Goal: Information Seeking & Learning: Compare options

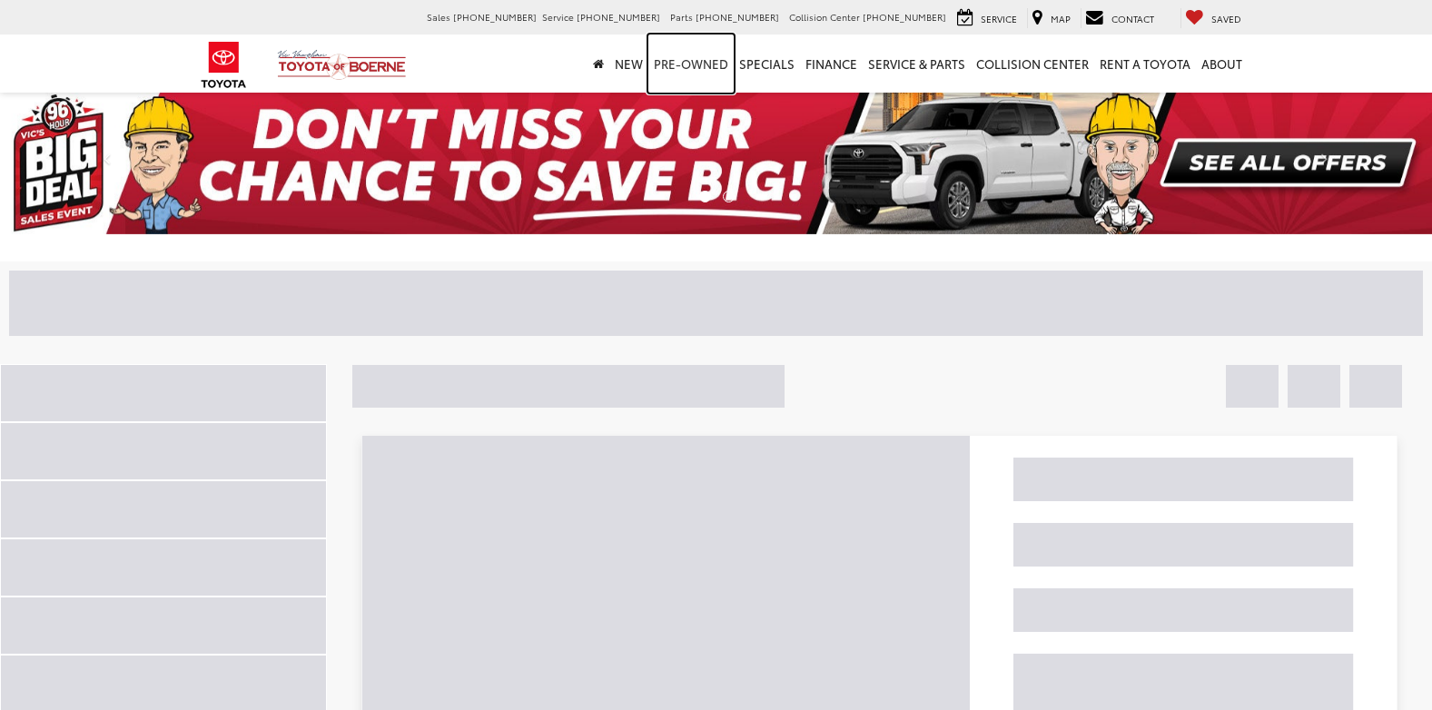
click at [700, 63] on link "Pre-Owned" at bounding box center [691, 64] width 85 height 58
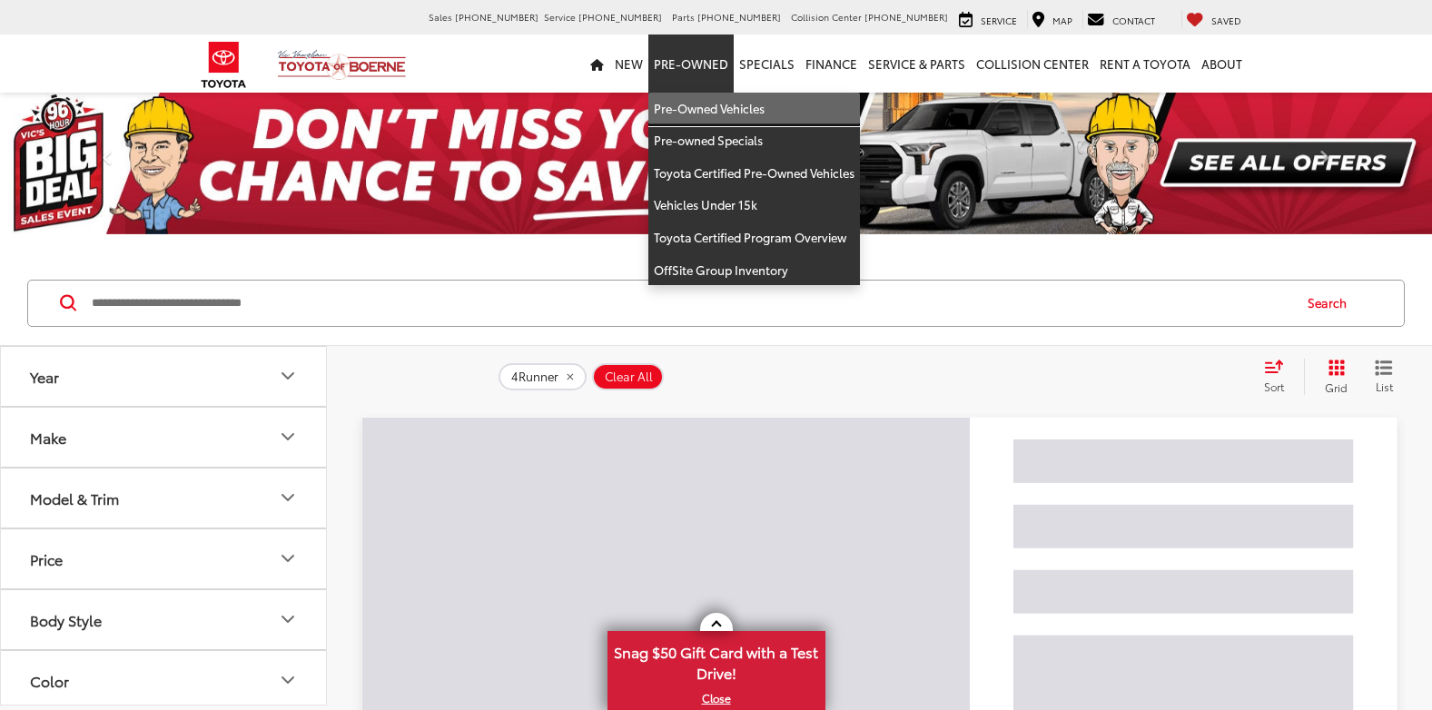
click at [720, 101] on link "Pre-Owned Vehicles" at bounding box center [755, 109] width 212 height 33
click at [291, 373] on icon "Year" at bounding box center [288, 376] width 22 height 22
click at [288, 375] on icon "Year" at bounding box center [288, 376] width 22 height 22
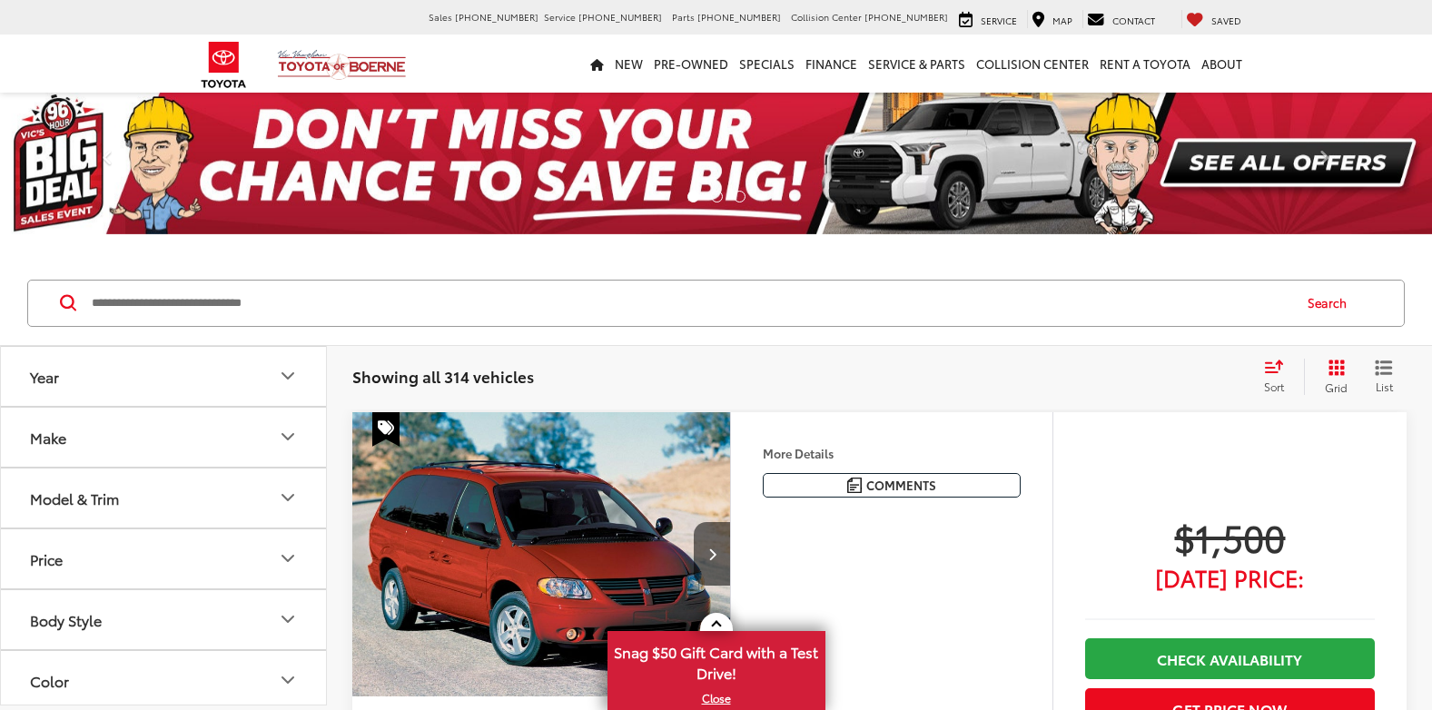
click at [292, 376] on icon "Year" at bounding box center [288, 376] width 22 height 22
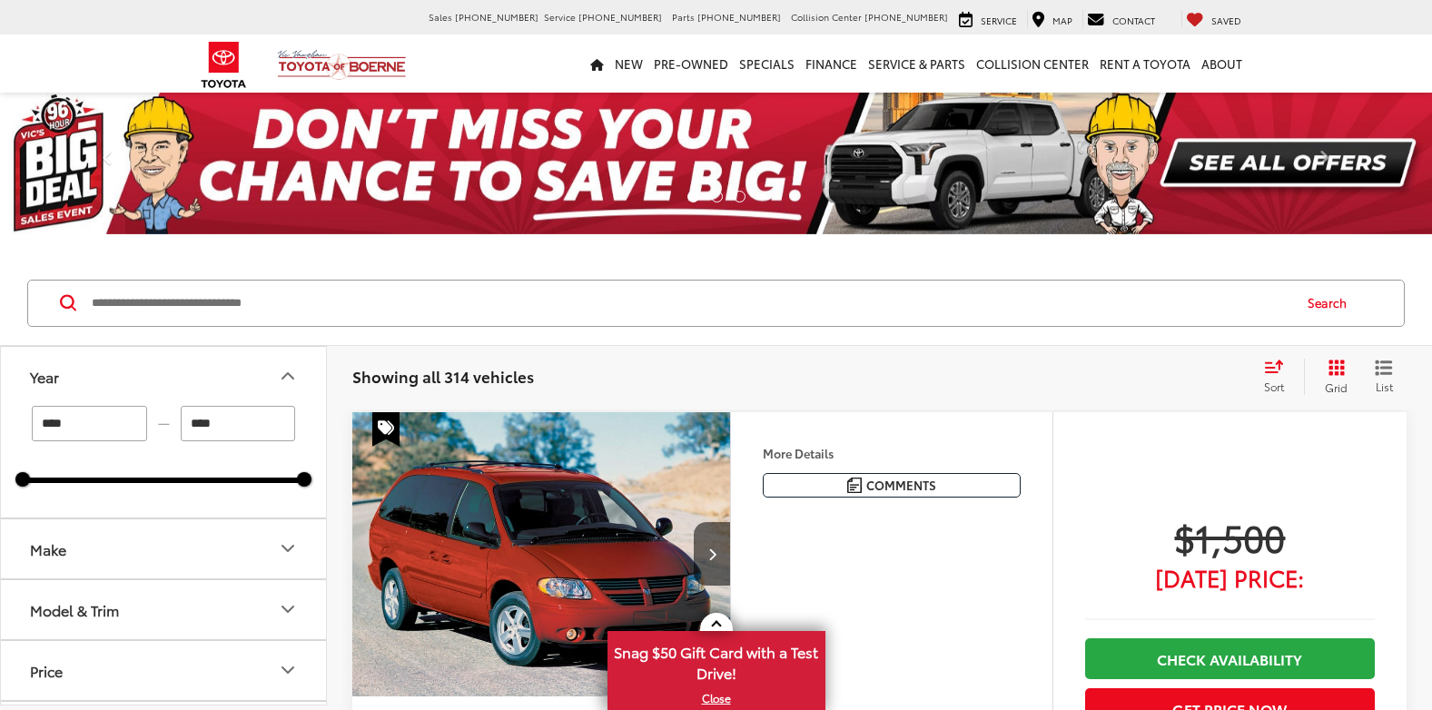
click at [285, 609] on icon "Model & Trim" at bounding box center [287, 609] width 11 height 5
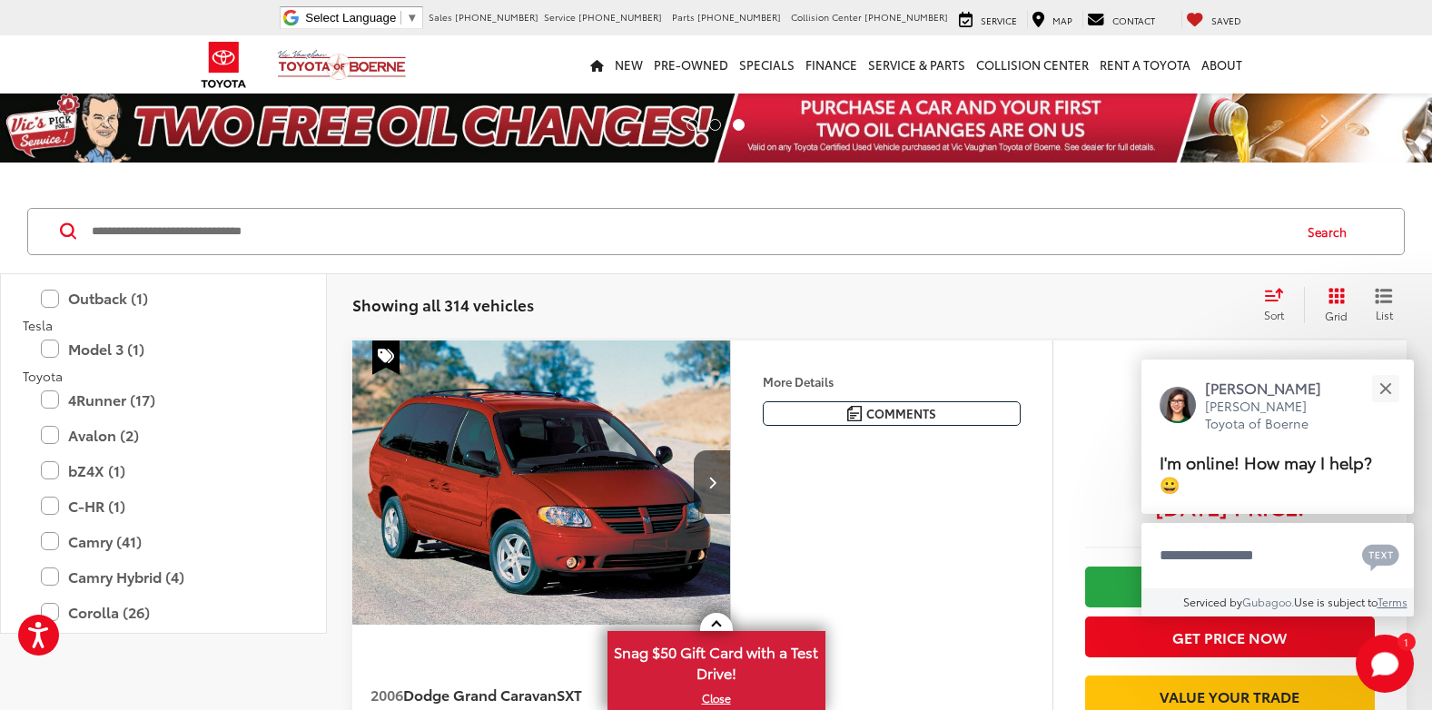
scroll to position [3316, 0]
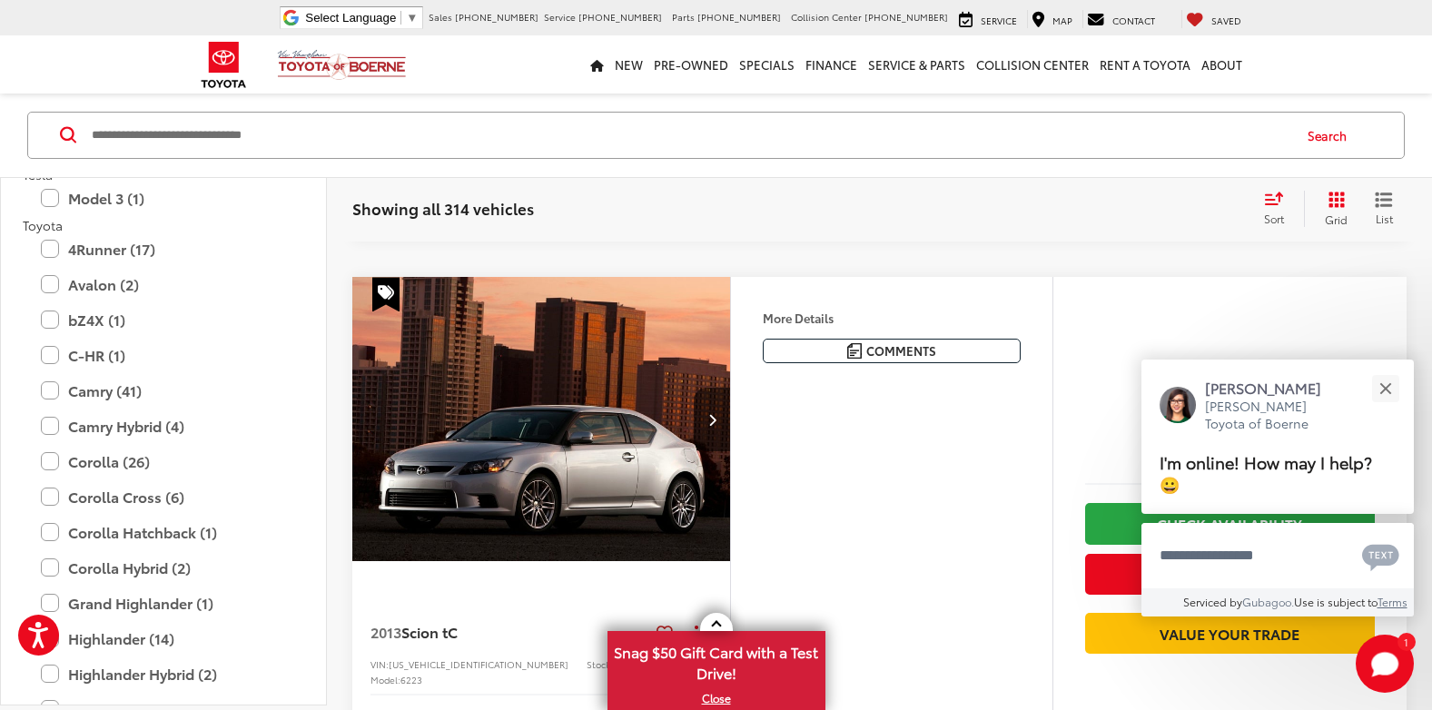
scroll to position [1322, 0]
click at [45, 243] on label "4Runner (17)" at bounding box center [163, 249] width 245 height 32
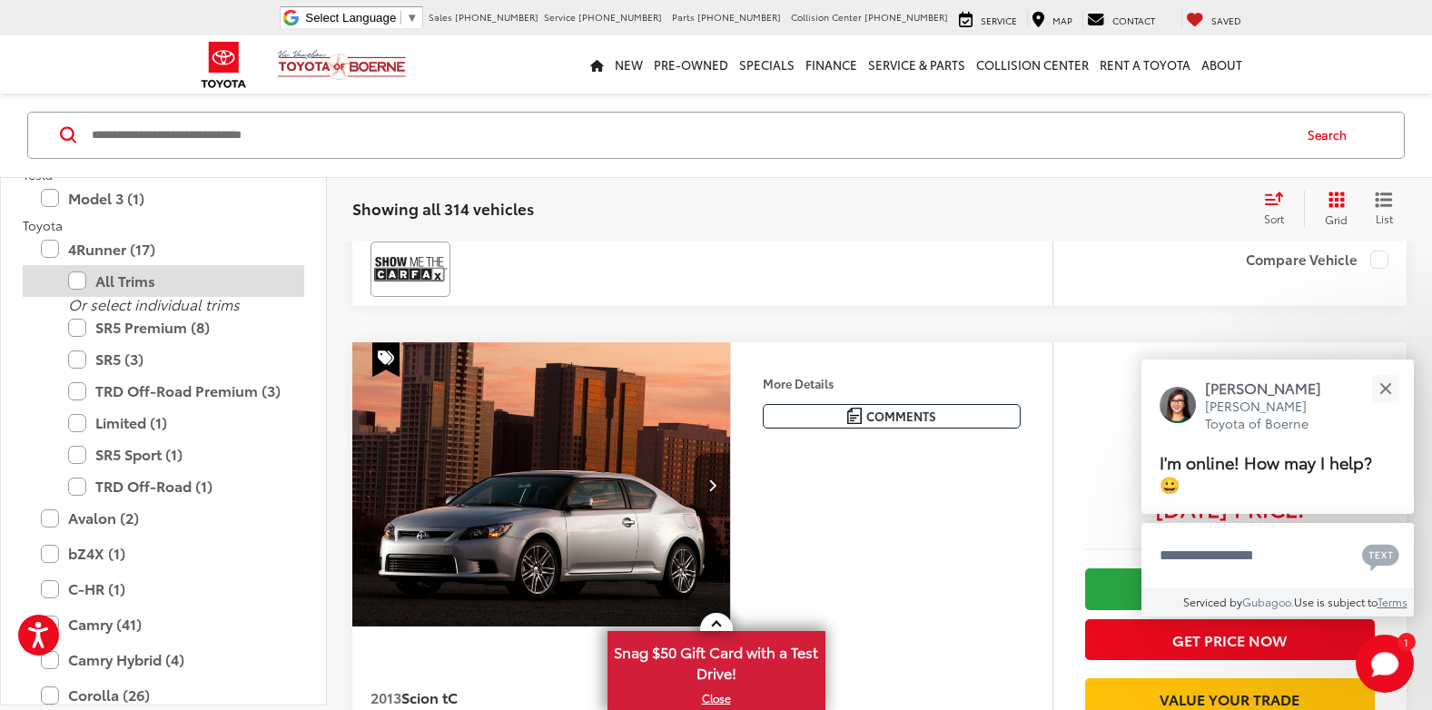
type input "****"
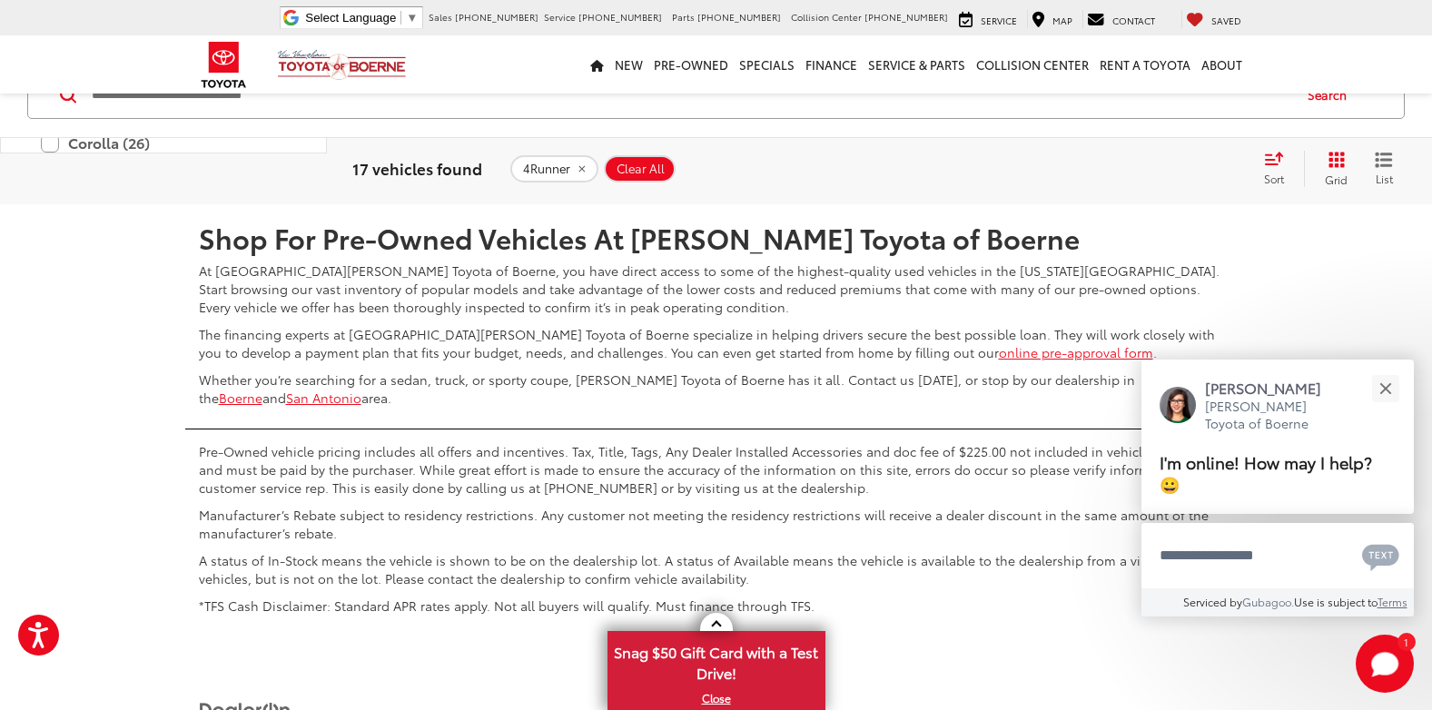
scroll to position [7738, 0]
